Goal: Find contact information: Find contact information

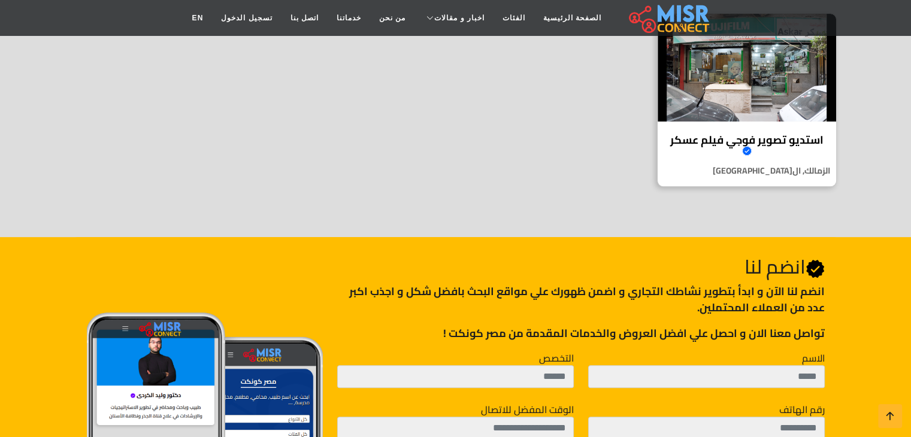
scroll to position [362, 0]
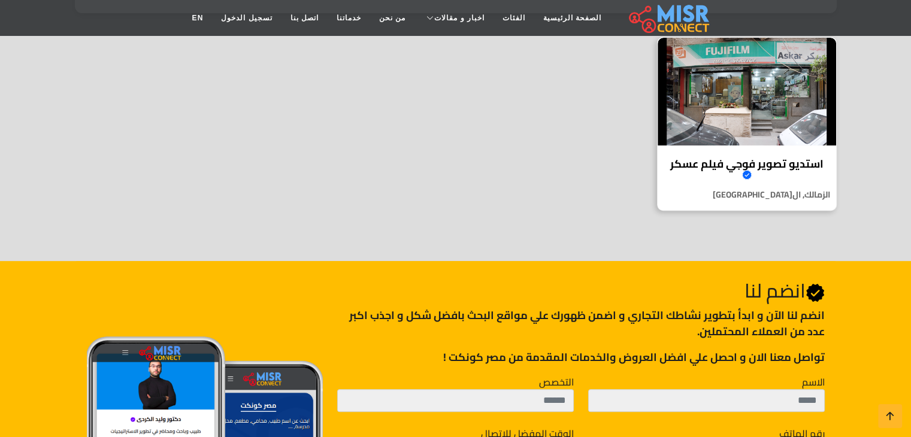
click at [728, 122] on img at bounding box center [746, 92] width 178 height 108
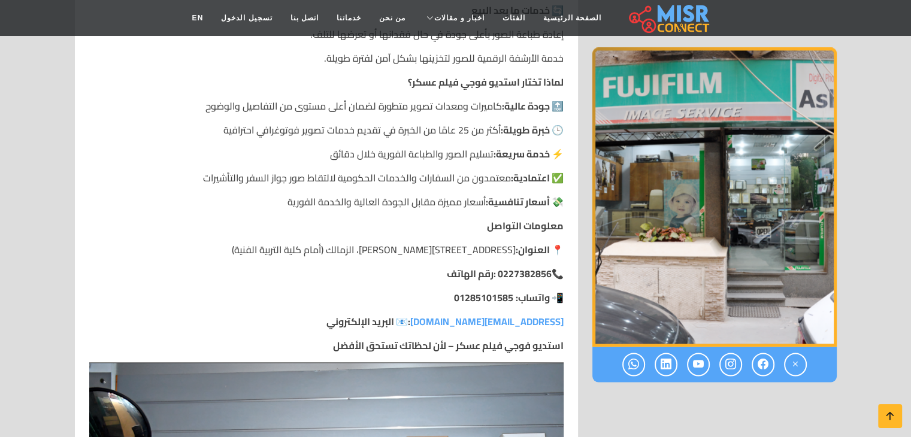
scroll to position [1827, 0]
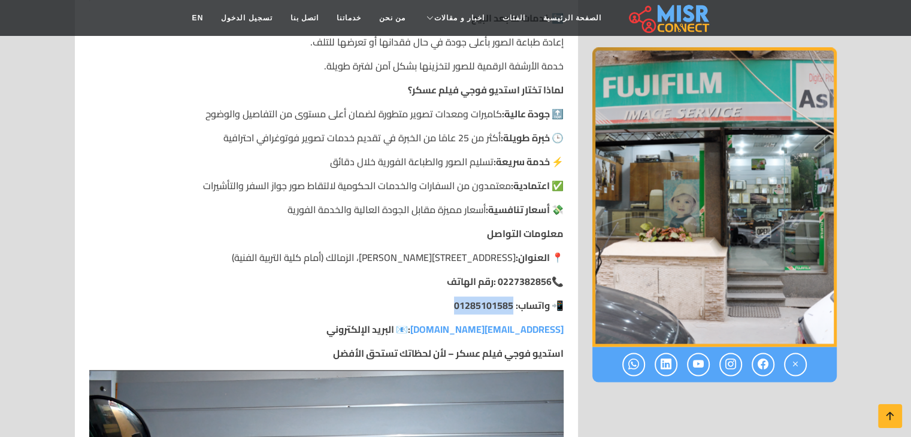
drag, startPoint x: 447, startPoint y: 289, endPoint x: 509, endPoint y: 296, distance: 63.3
click at [509, 298] on p "📲 واتساب: 01285101585" at bounding box center [326, 305] width 474 height 14
copy strong "01285101585"
click at [533, 105] on strong "🔝 جودة عالية:" at bounding box center [533, 114] width 62 height 18
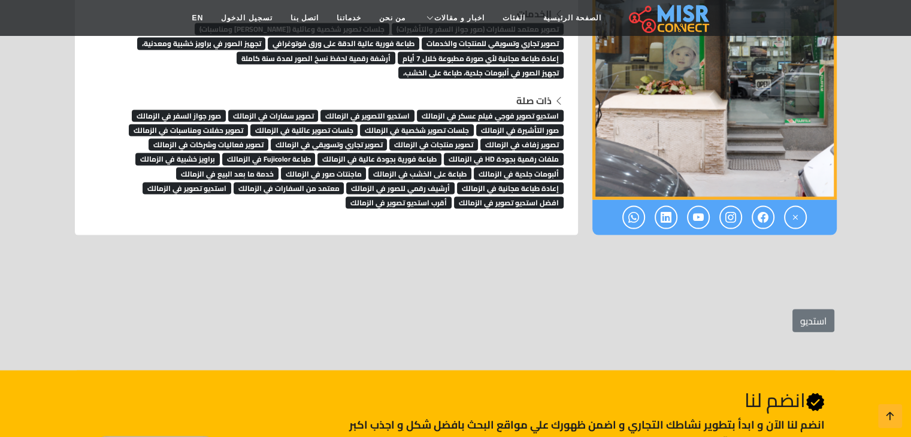
scroll to position [0, 0]
